Goal: Navigation & Orientation: Go to known website

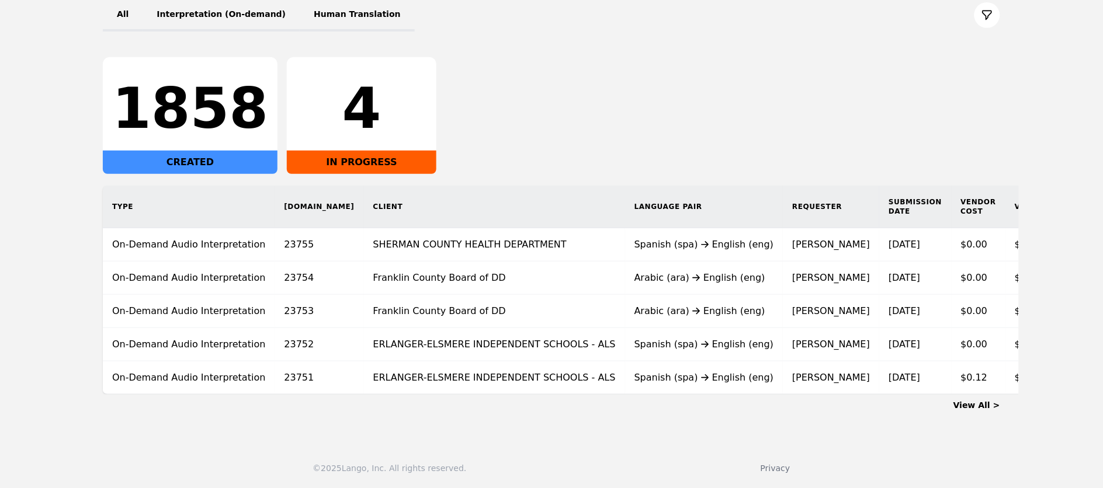
scroll to position [0, 71]
